Goal: Find contact information: Find contact information

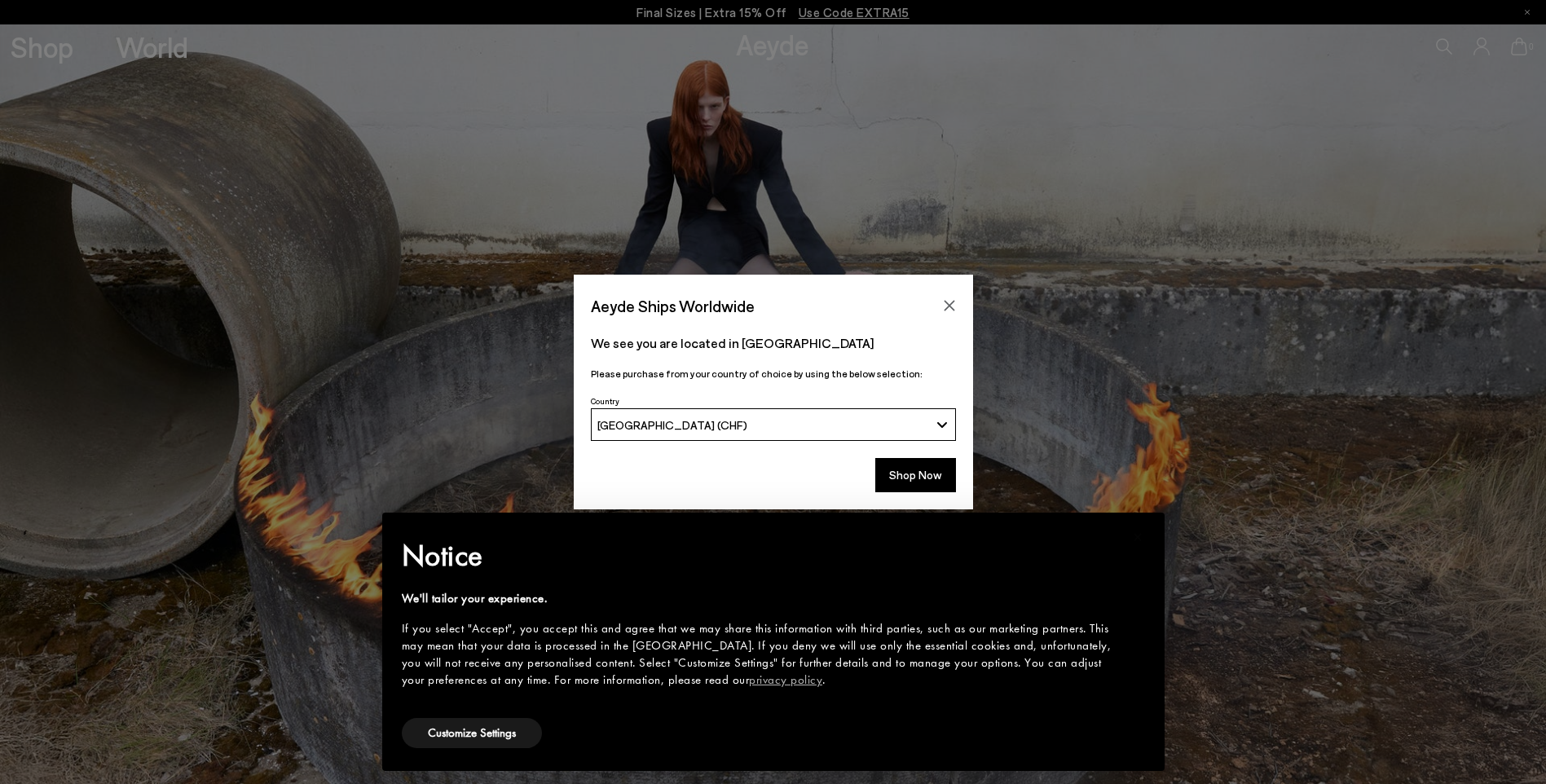
click at [854, 427] on div "[GEOGRAPHIC_DATA] (CHF)" at bounding box center [763, 425] width 331 height 14
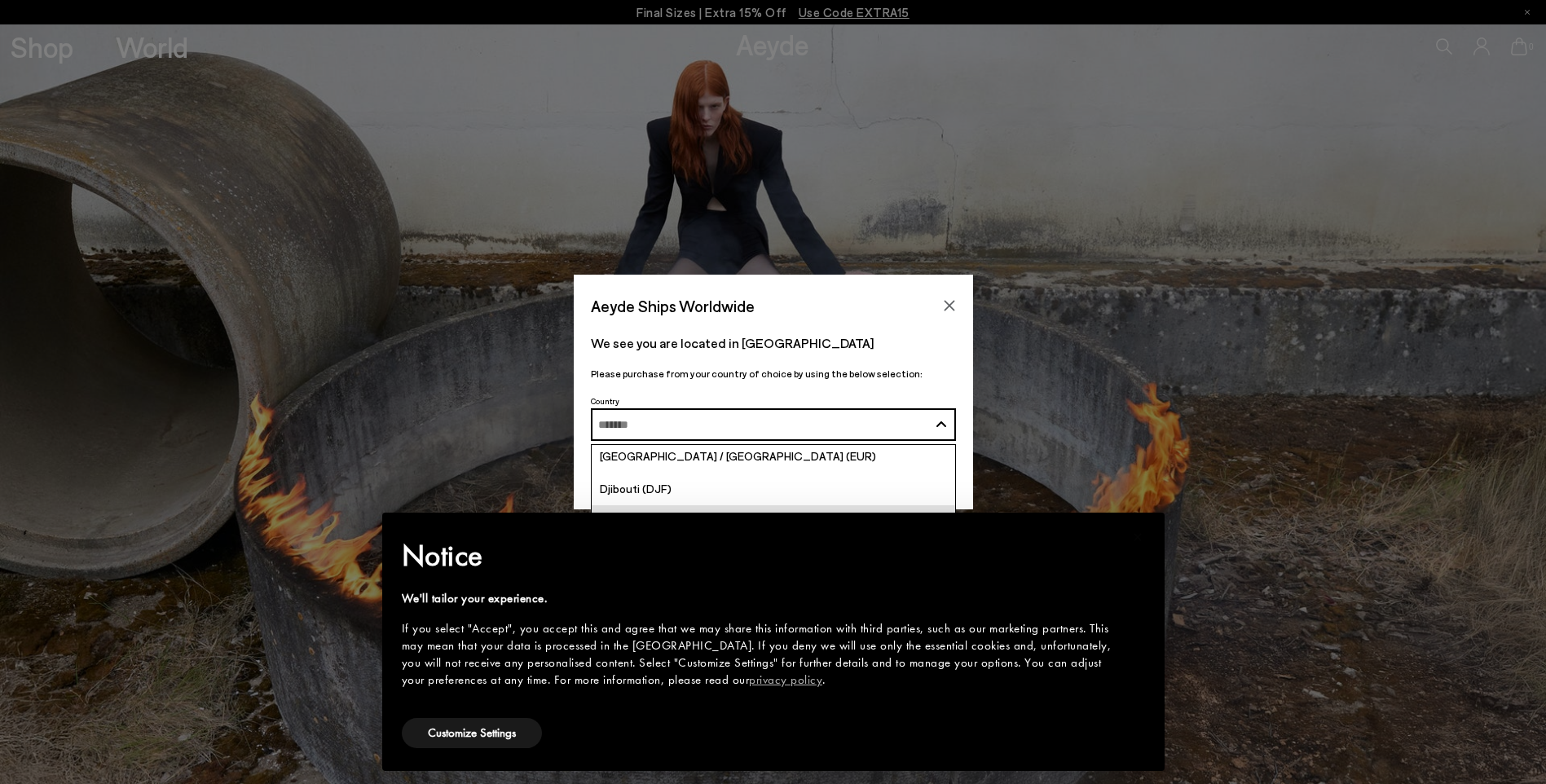
scroll to position [1629, 0]
click at [446, 730] on button "Customize Settings" at bounding box center [471, 732] width 140 height 30
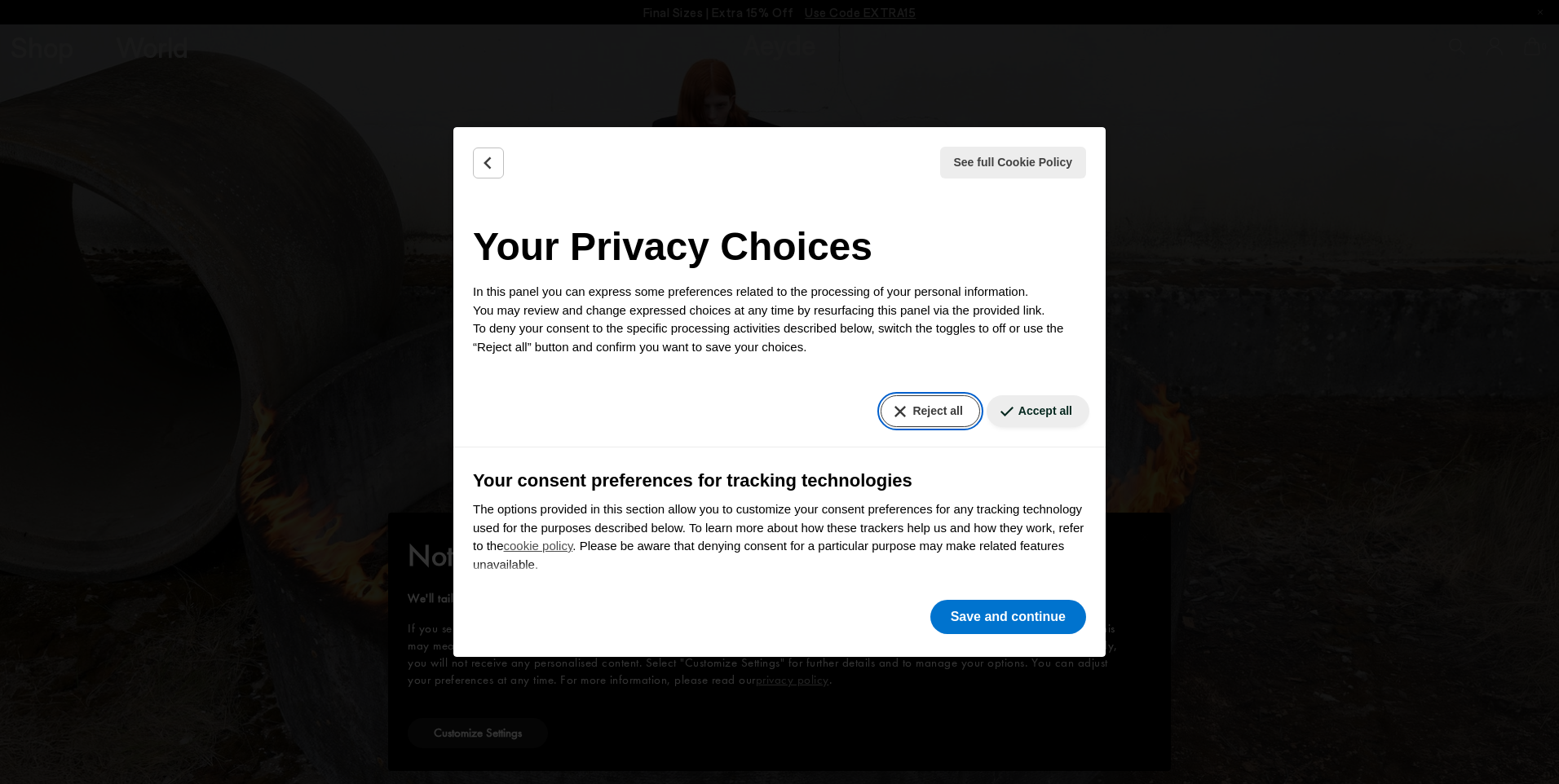
click at [916, 411] on button "Reject all" at bounding box center [930, 411] width 98 height 32
click at [966, 620] on button "Save and continue" at bounding box center [1008, 616] width 156 height 34
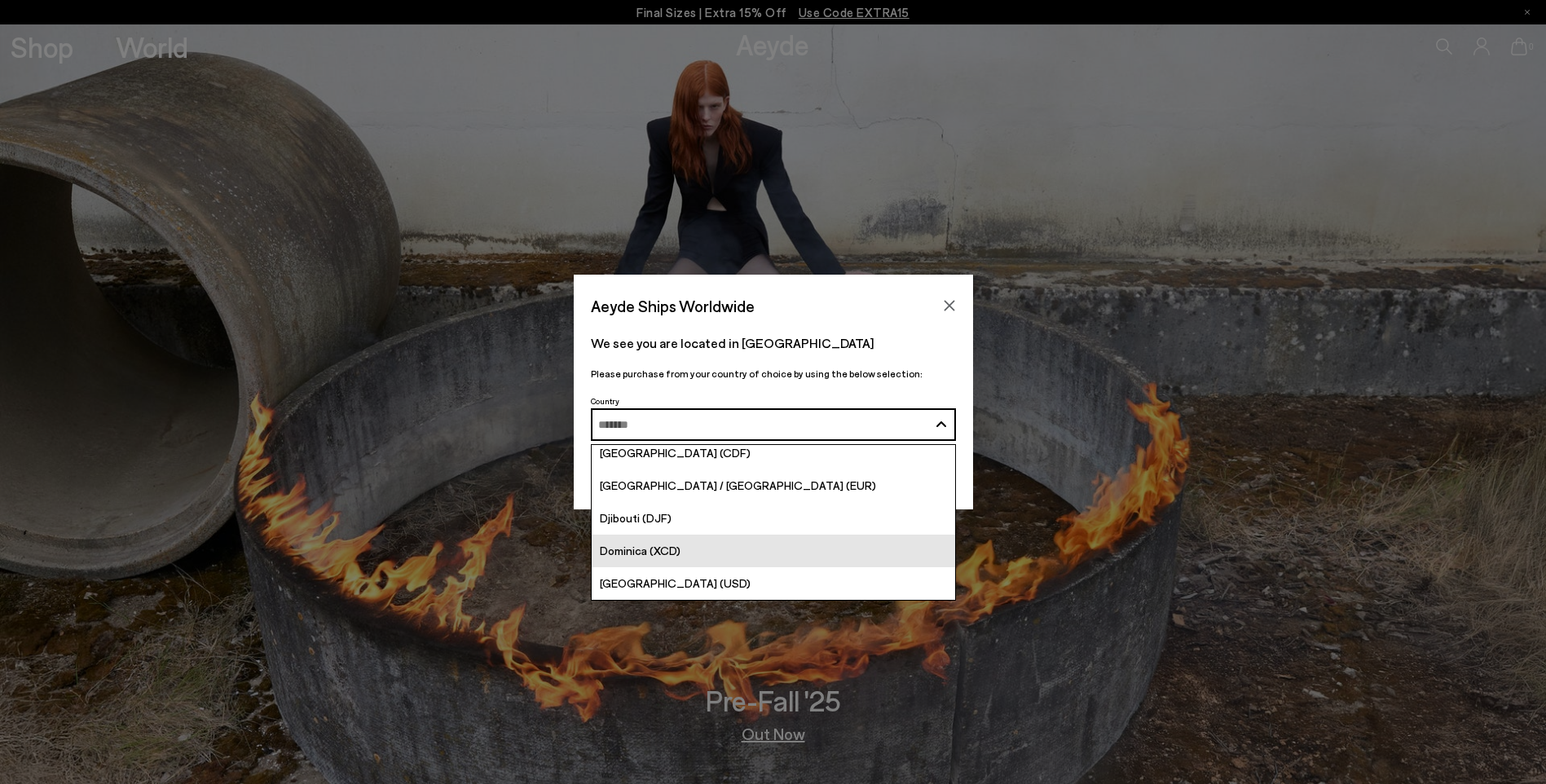
scroll to position [1549, 0]
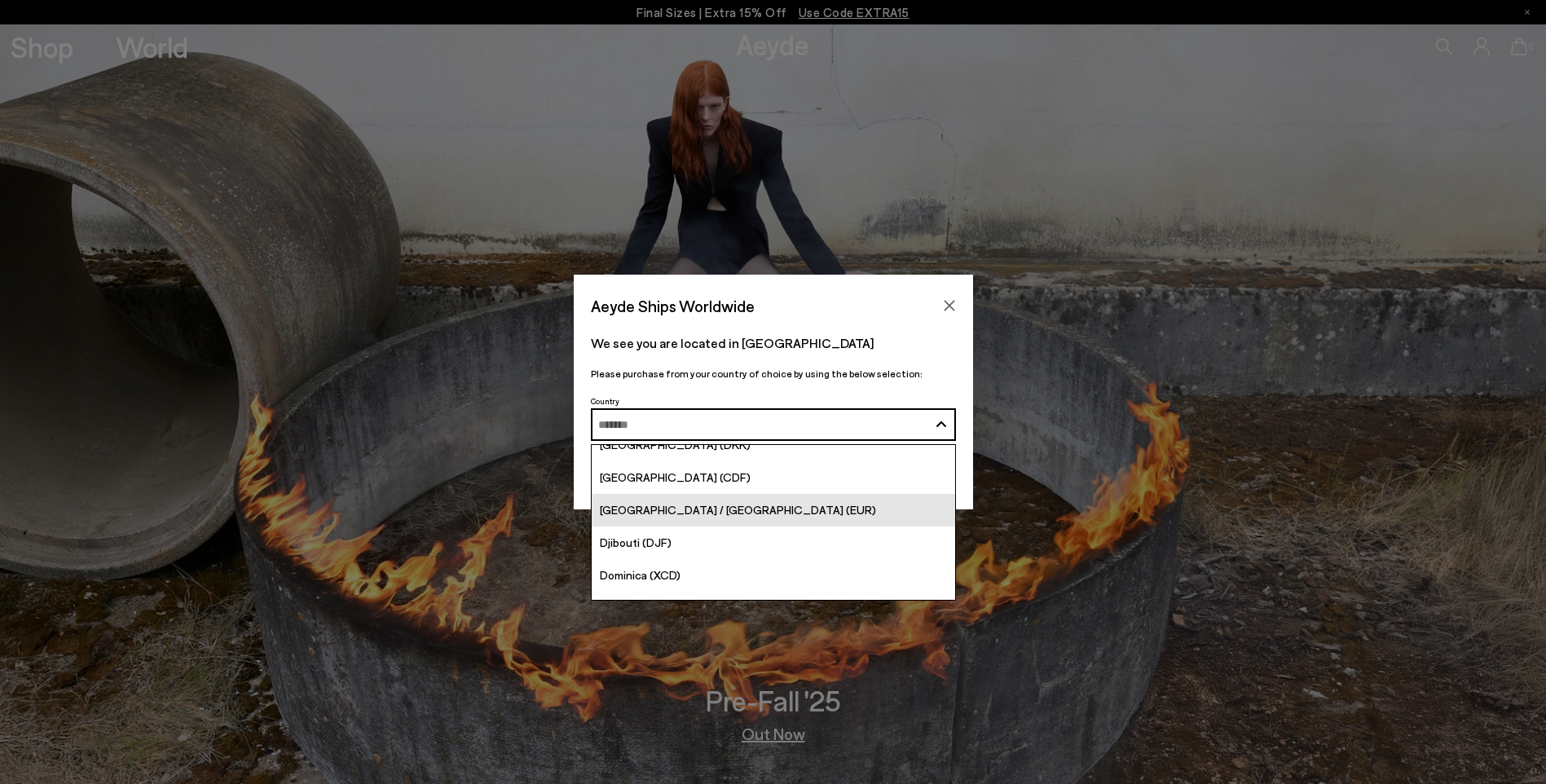
click at [617, 507] on span "[GEOGRAPHIC_DATA] / [GEOGRAPHIC_DATA] (EUR)" at bounding box center [738, 509] width 277 height 14
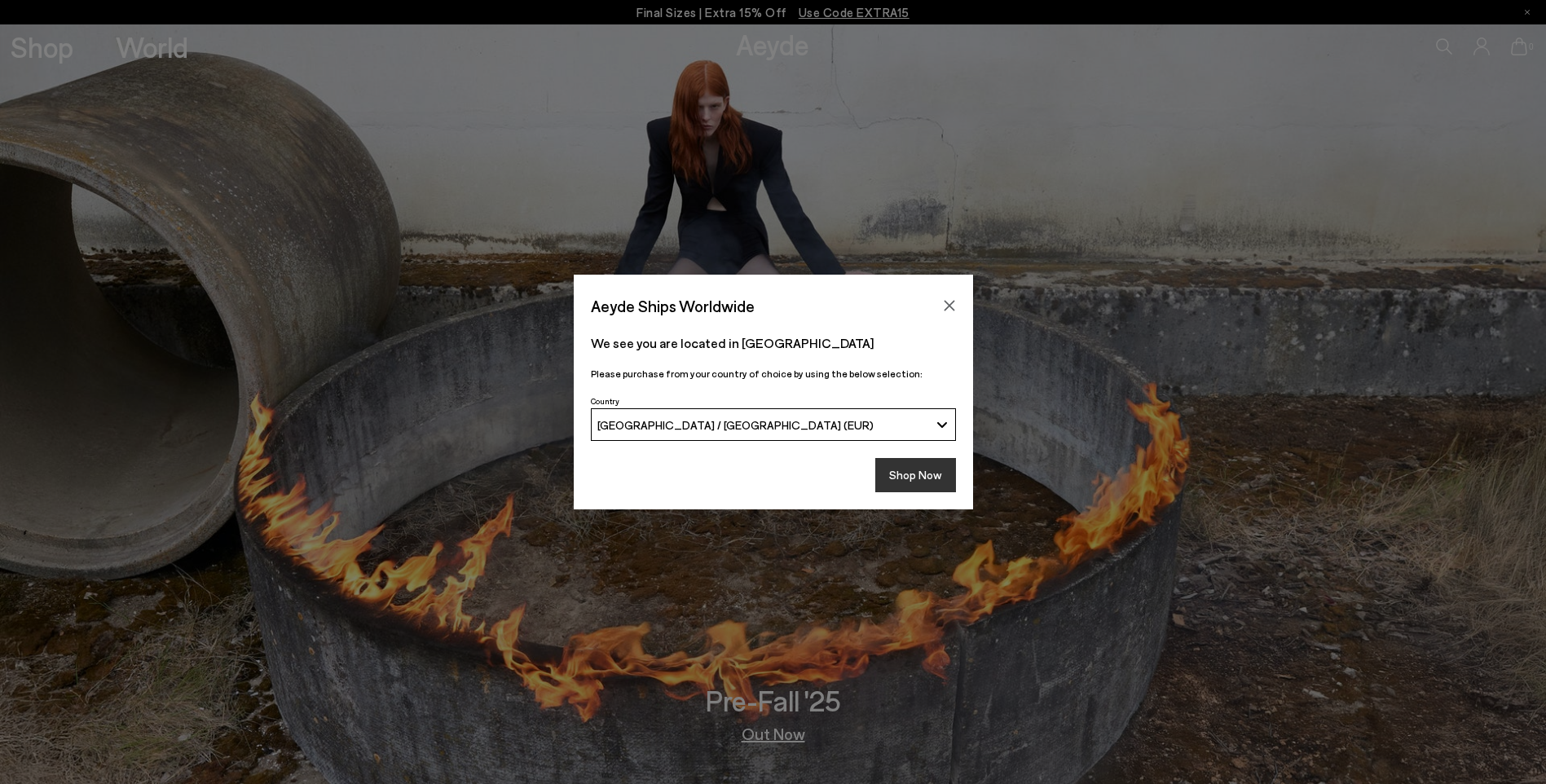
click at [895, 471] on button "Shop Now" at bounding box center [916, 474] width 81 height 34
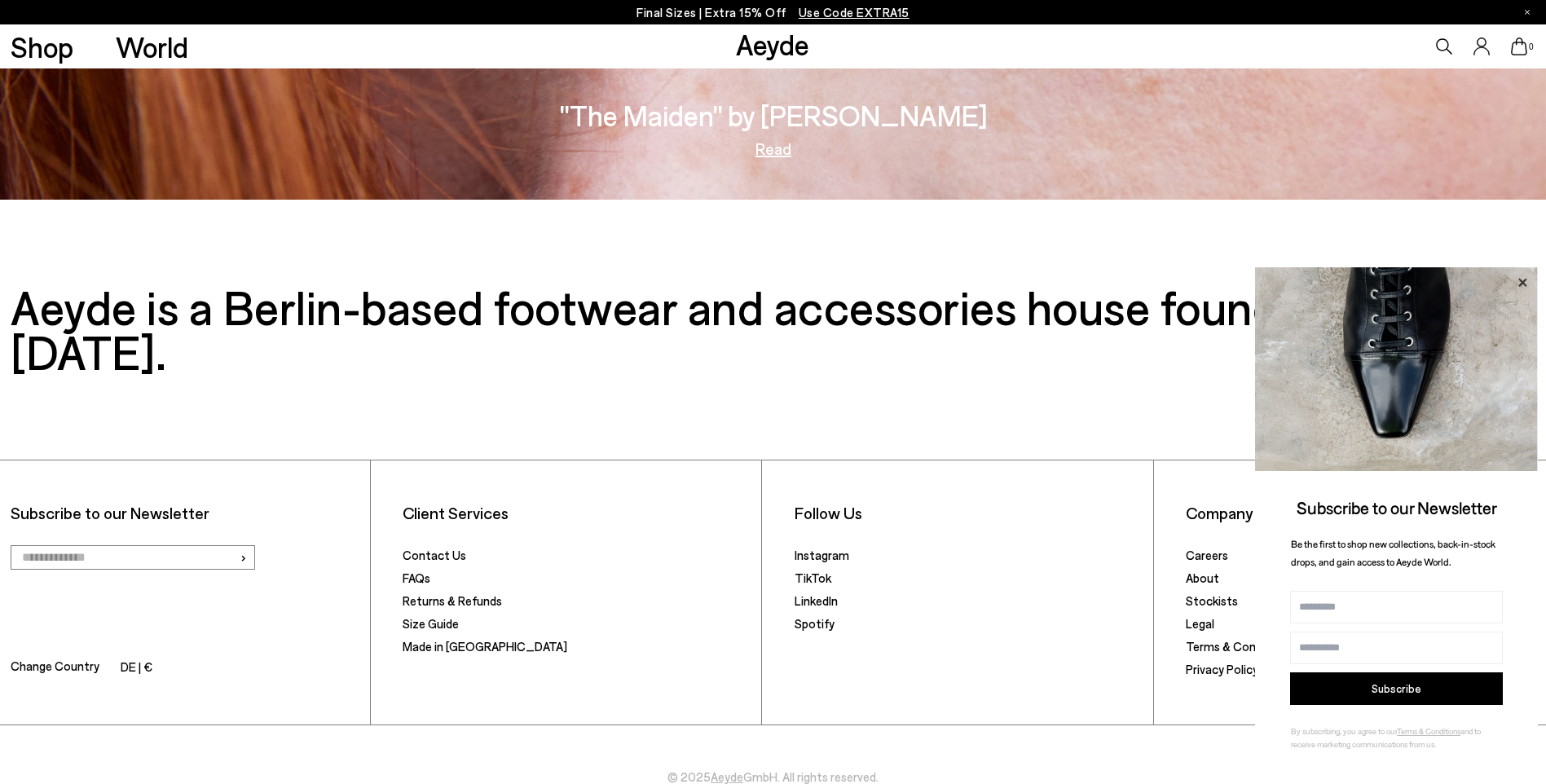
click at [1524, 282] on icon at bounding box center [1523, 281] width 8 height 8
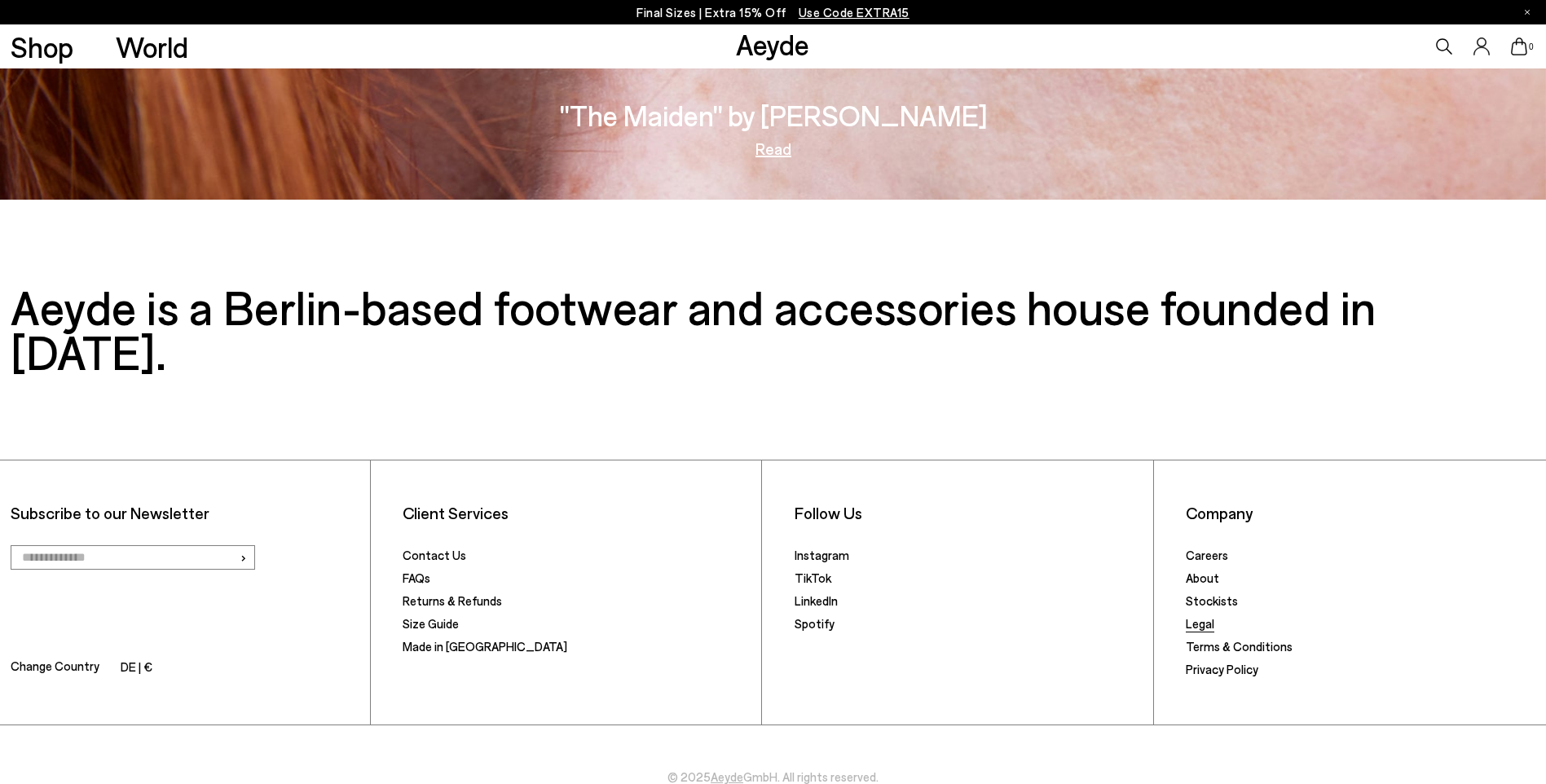
click at [1197, 616] on link "Legal" at bounding box center [1199, 622] width 28 height 15
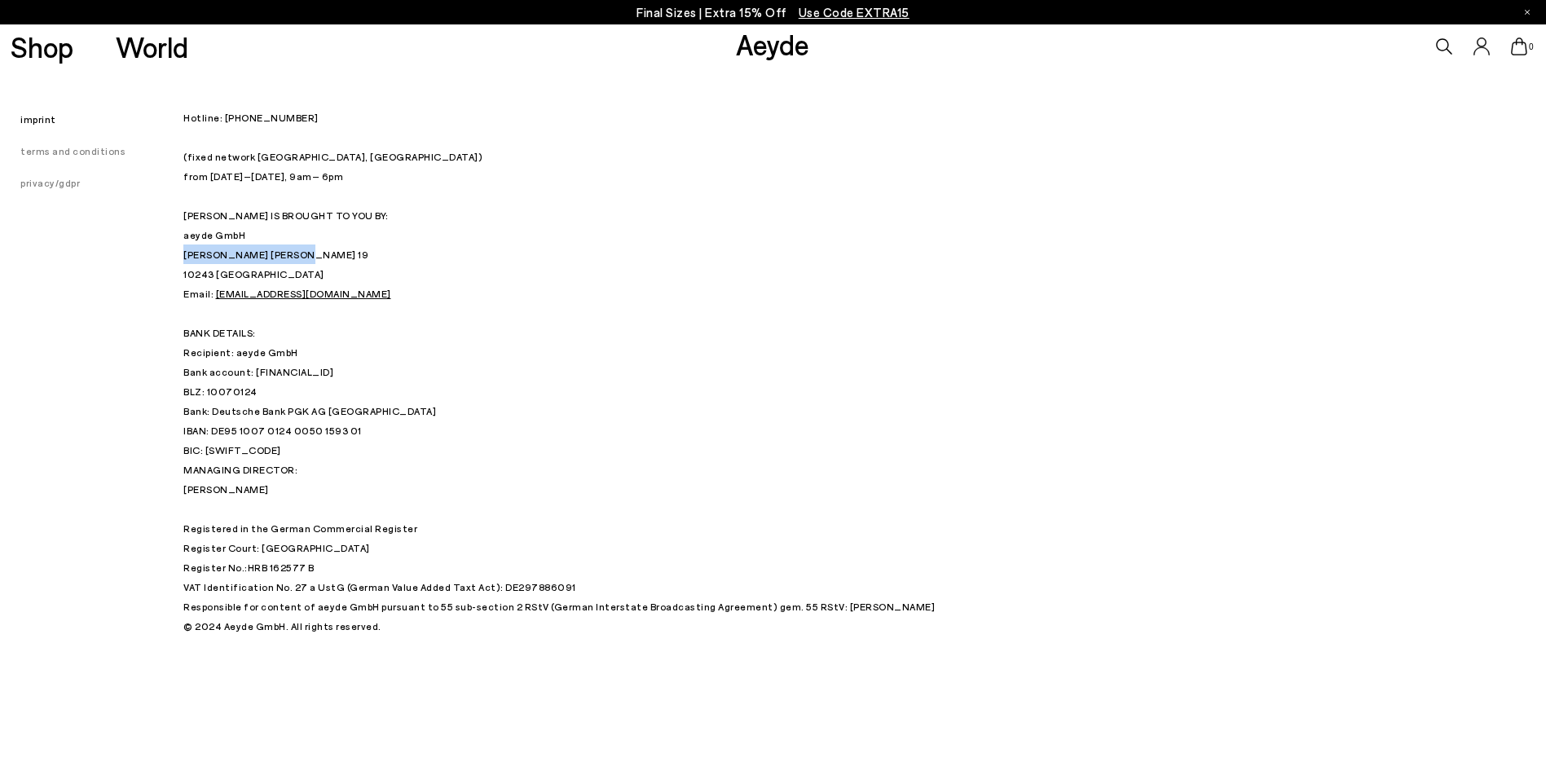
drag, startPoint x: 183, startPoint y: 252, endPoint x: 292, endPoint y: 256, distance: 109.1
click at [292, 256] on p "Hotline: +49 (0) 30 34 655 808 (fixed network Berlin, Germany) from Monday – Fr…" at bounding box center [590, 282] width 815 height 352
drag, startPoint x: 292, startPoint y: 256, endPoint x: 268, endPoint y: 256, distance: 24.0
copy p "Strausberger Platz 19"
